Goal: Information Seeking & Learning: Learn about a topic

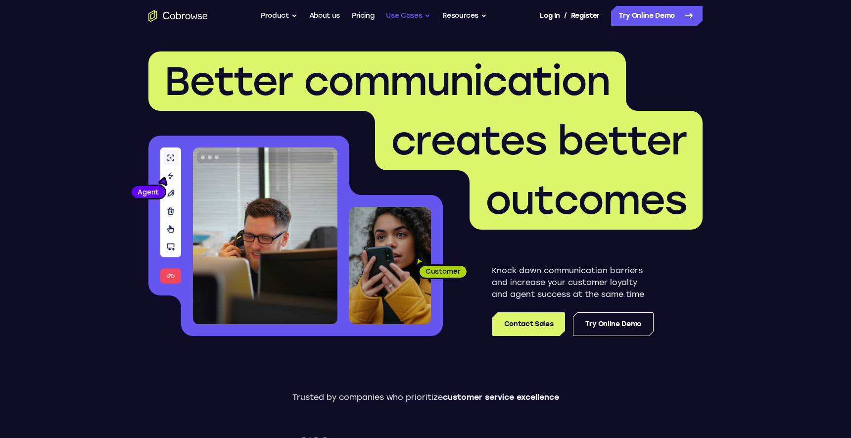
click at [430, 18] on button "Use Cases" at bounding box center [408, 16] width 45 height 20
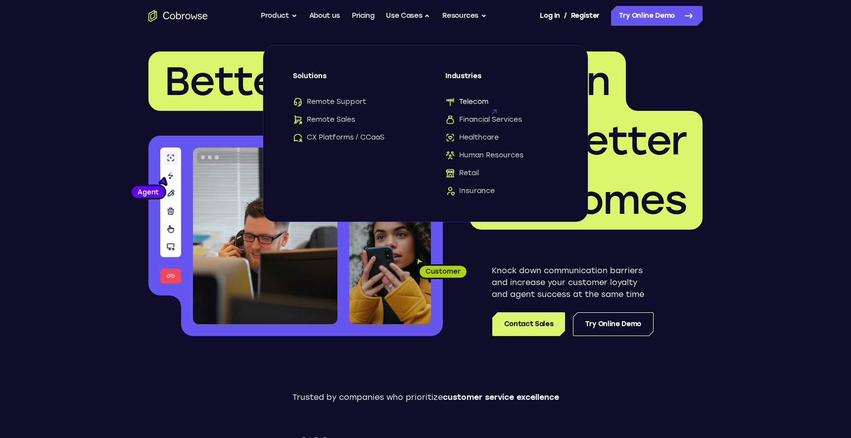
click at [464, 103] on span "Telecom" at bounding box center [466, 102] width 43 height 10
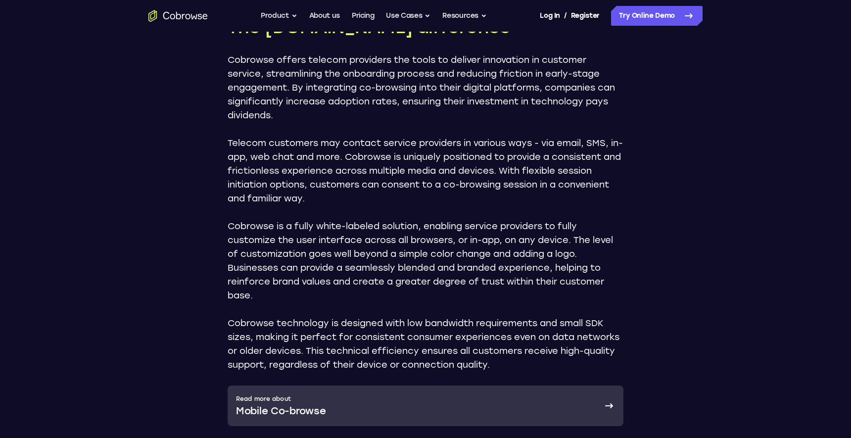
scroll to position [1558, 0]
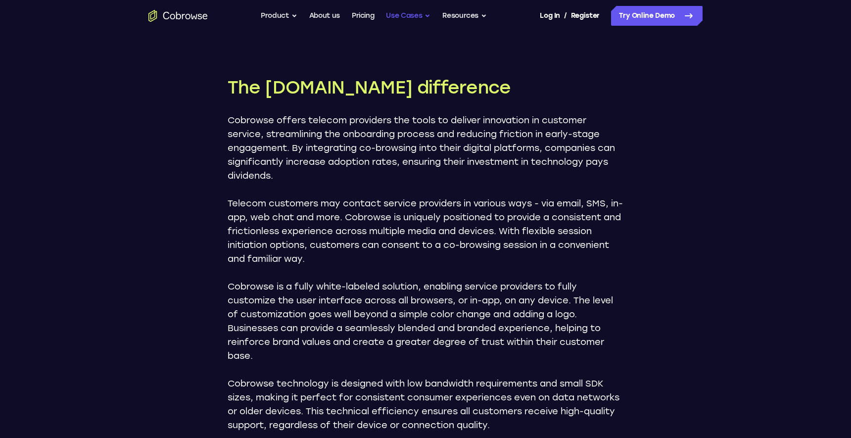
click at [425, 20] on button "Use Cases" at bounding box center [408, 16] width 45 height 20
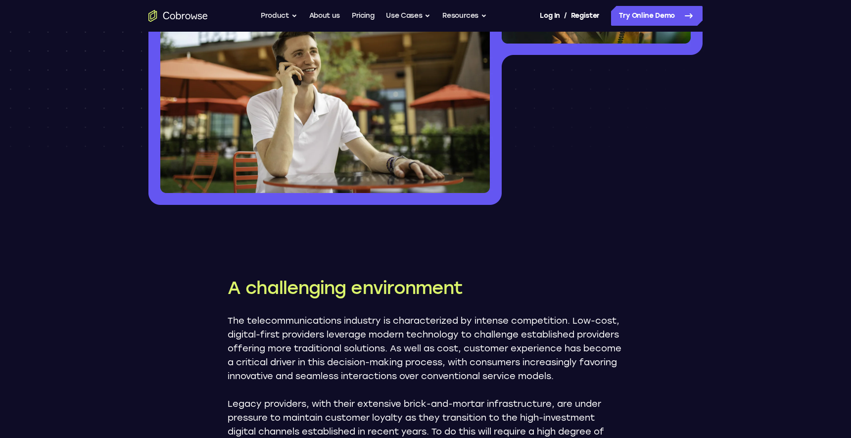
scroll to position [0, 0]
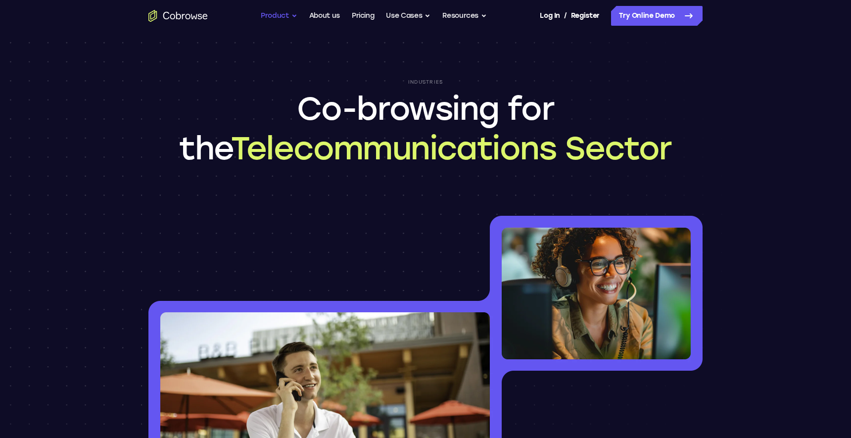
click at [292, 14] on button "Product" at bounding box center [279, 16] width 37 height 20
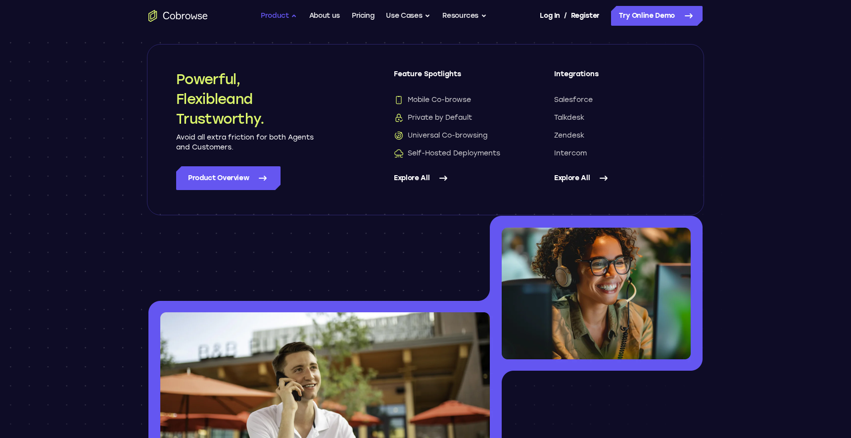
click at [292, 14] on button "Product" at bounding box center [279, 16] width 37 height 20
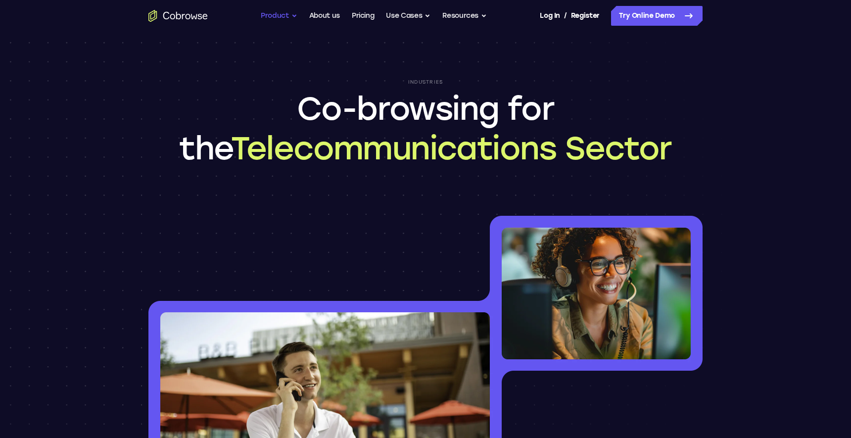
click at [292, 14] on button "Product" at bounding box center [279, 16] width 37 height 20
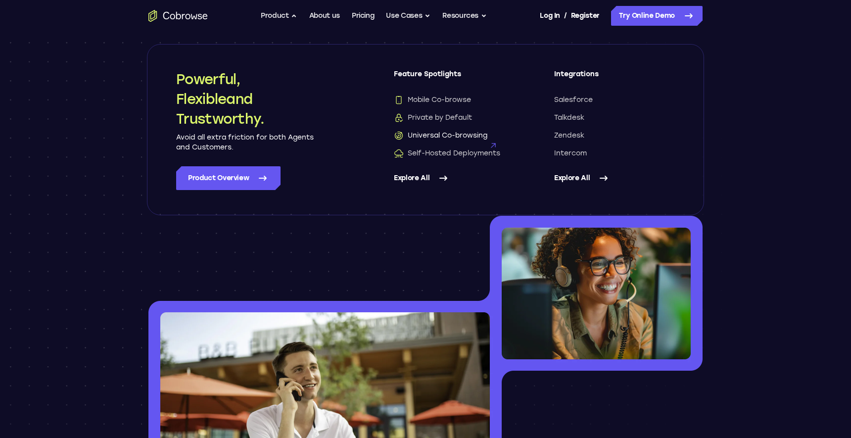
click at [451, 135] on span "Universal Co-browsing" at bounding box center [441, 136] width 94 height 10
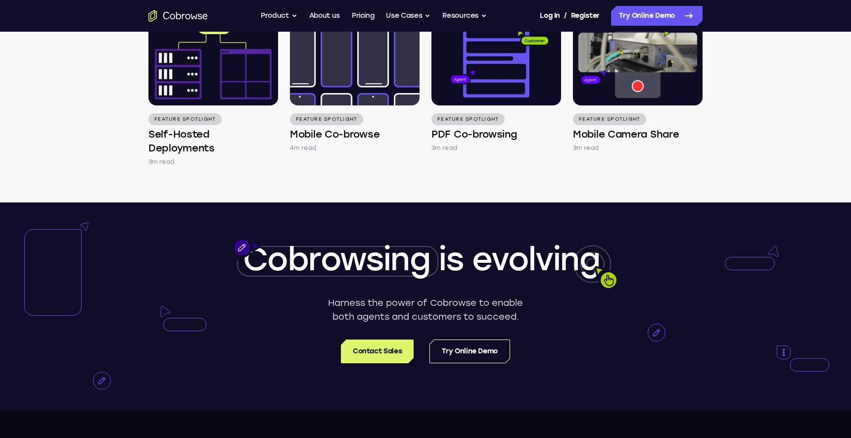
scroll to position [1755, 0]
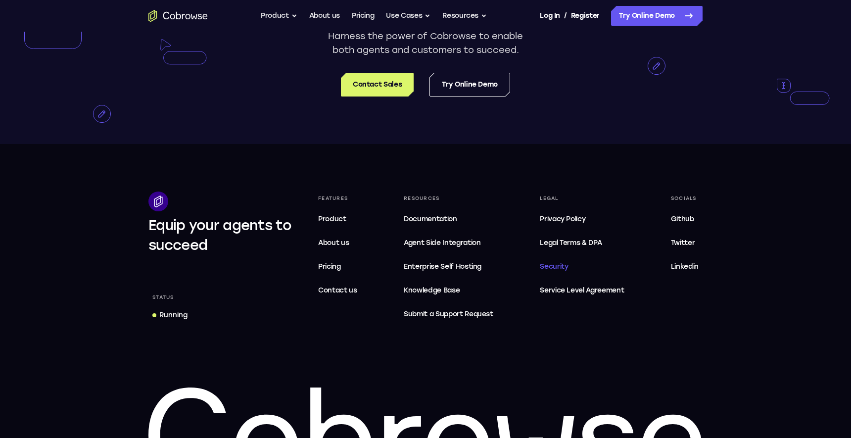
click at [562, 272] on link "Security" at bounding box center [582, 267] width 92 height 20
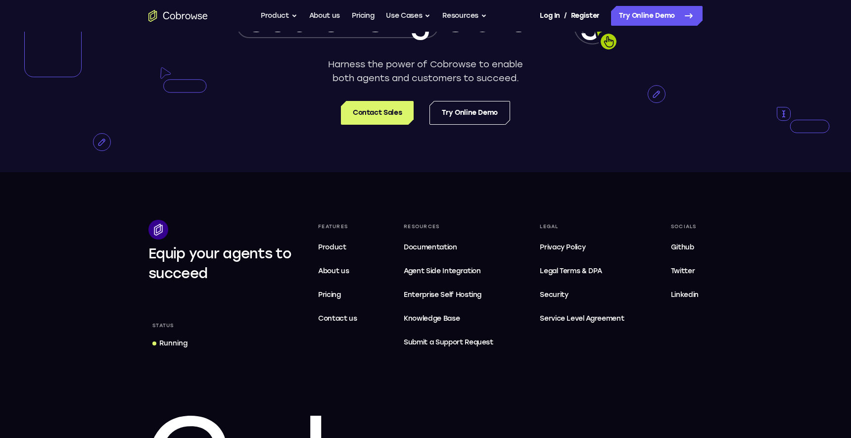
scroll to position [1728, 0]
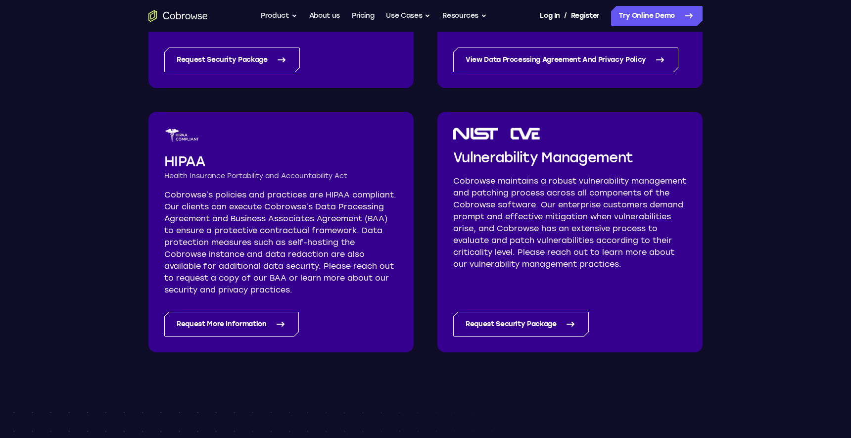
scroll to position [594, 0]
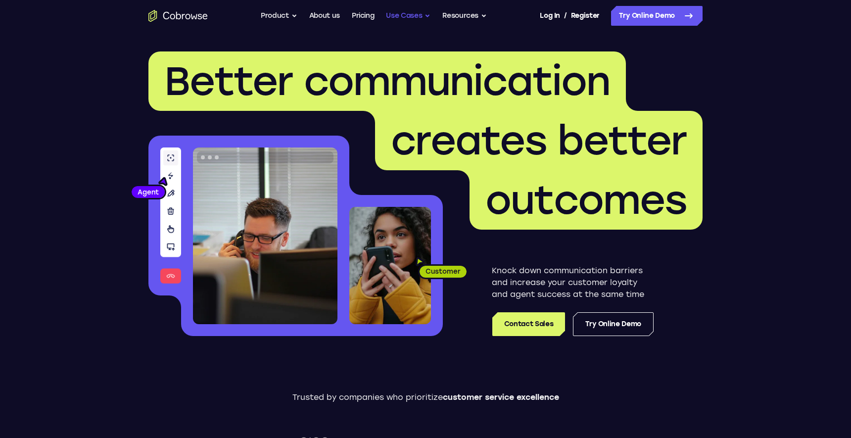
click at [421, 11] on button "Use Cases" at bounding box center [408, 16] width 45 height 20
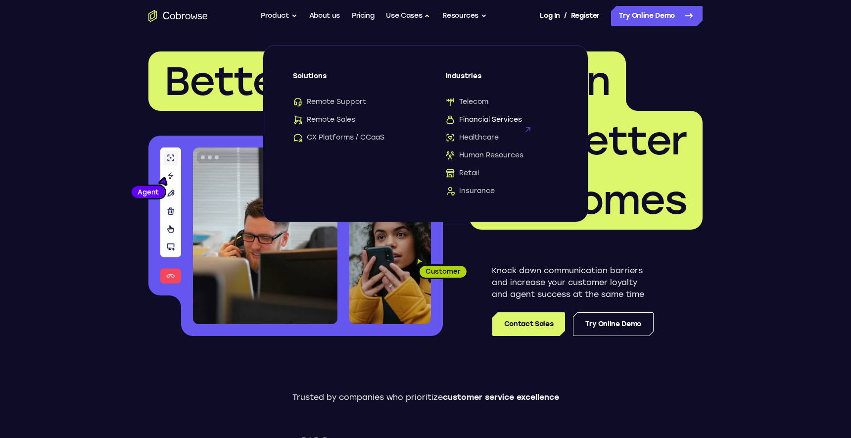
click at [485, 120] on span "Financial Services" at bounding box center [483, 120] width 77 height 10
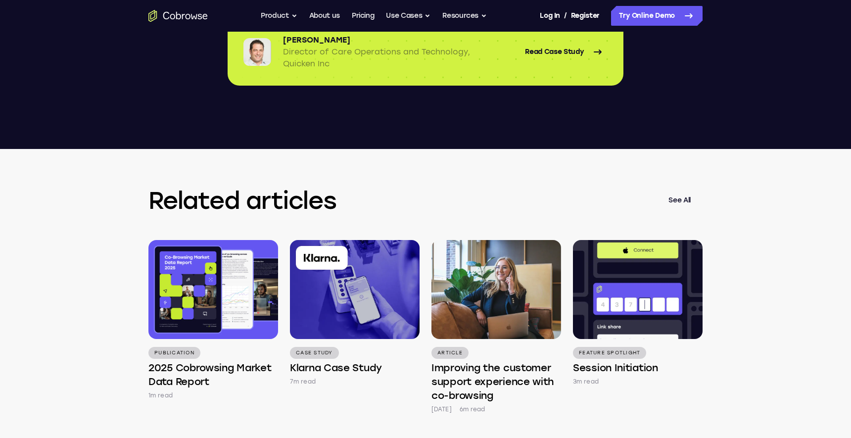
scroll to position [2554, 0]
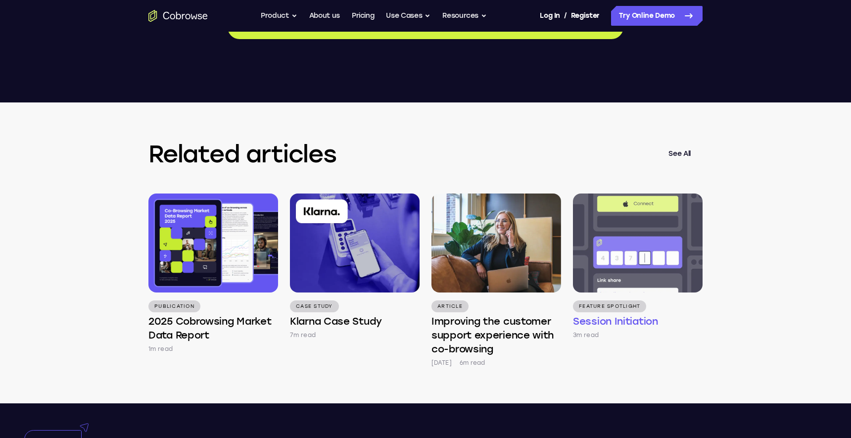
click at [641, 314] on h4 "Session Initiation" at bounding box center [615, 321] width 85 height 14
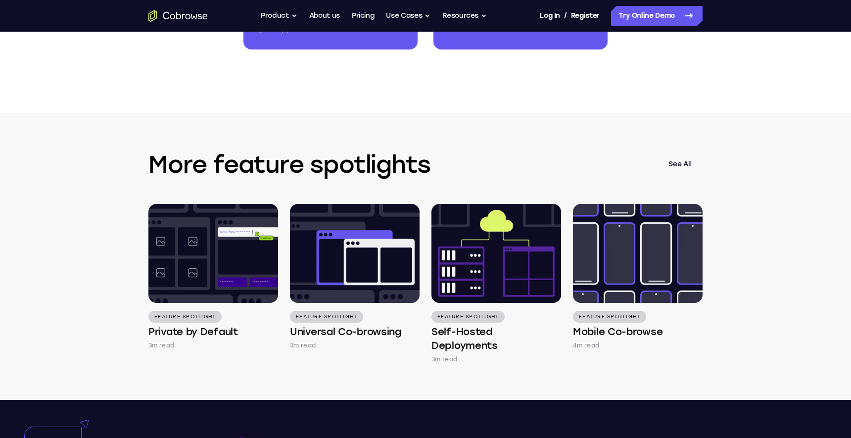
scroll to position [1601, 0]
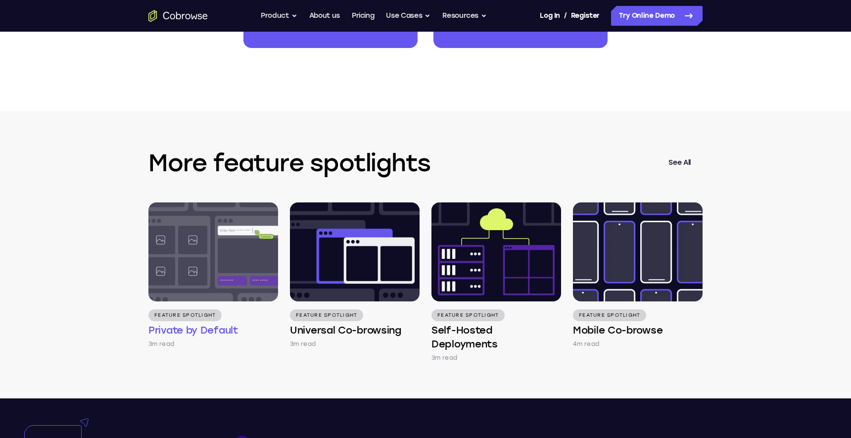
click at [246, 263] on img at bounding box center [213, 251] width 130 height 99
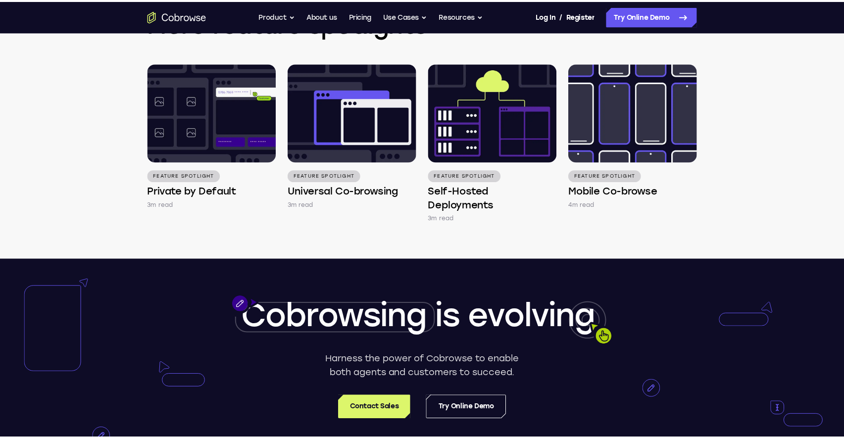
scroll to position [1742, 0]
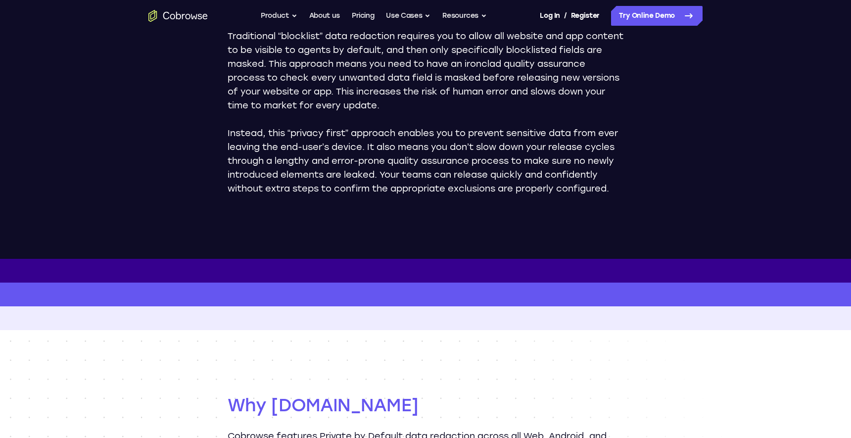
scroll to position [678, 0]
